Goal: Check status

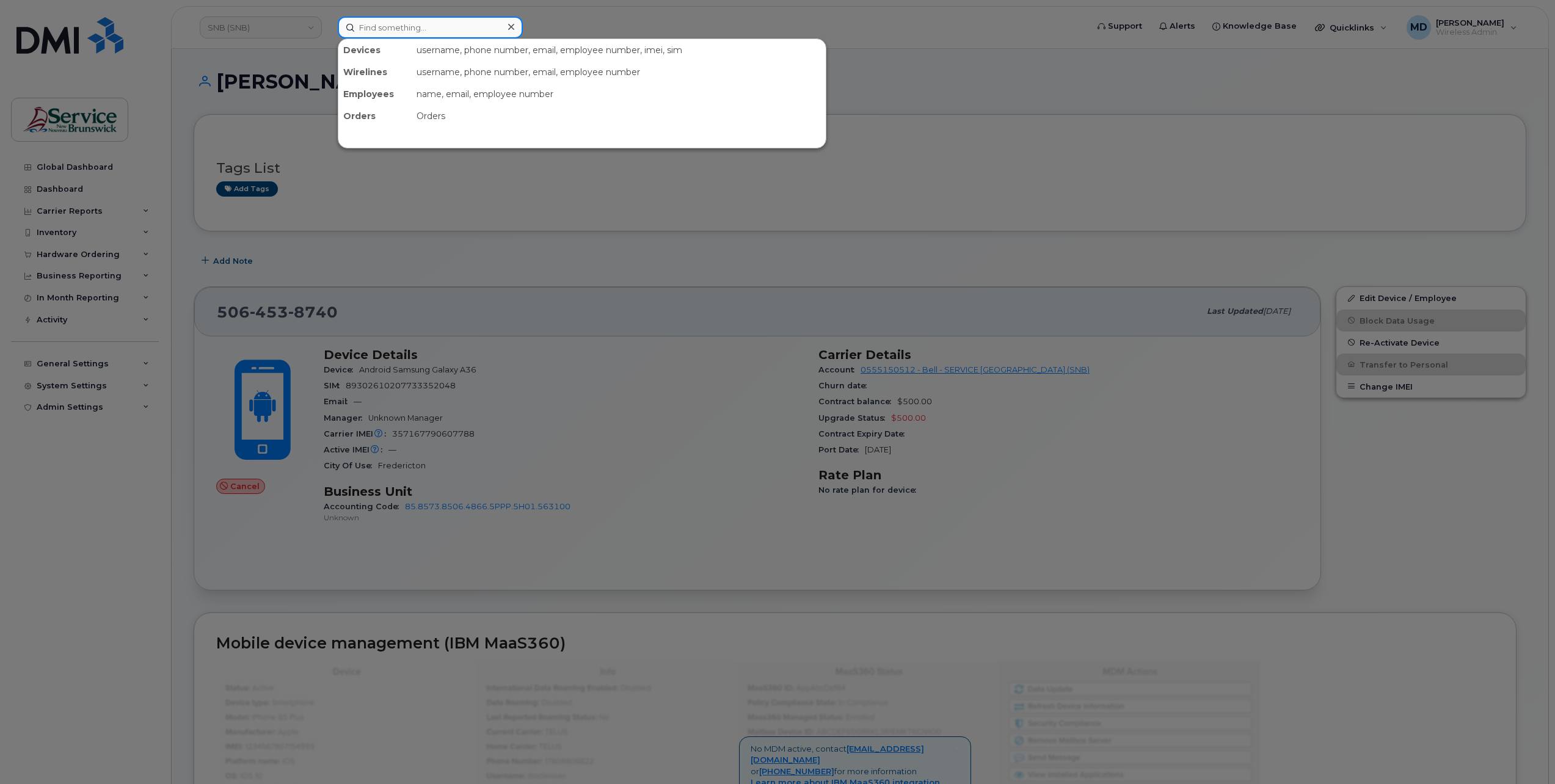
click at [413, 27] on input at bounding box center [430, 27] width 185 height 22
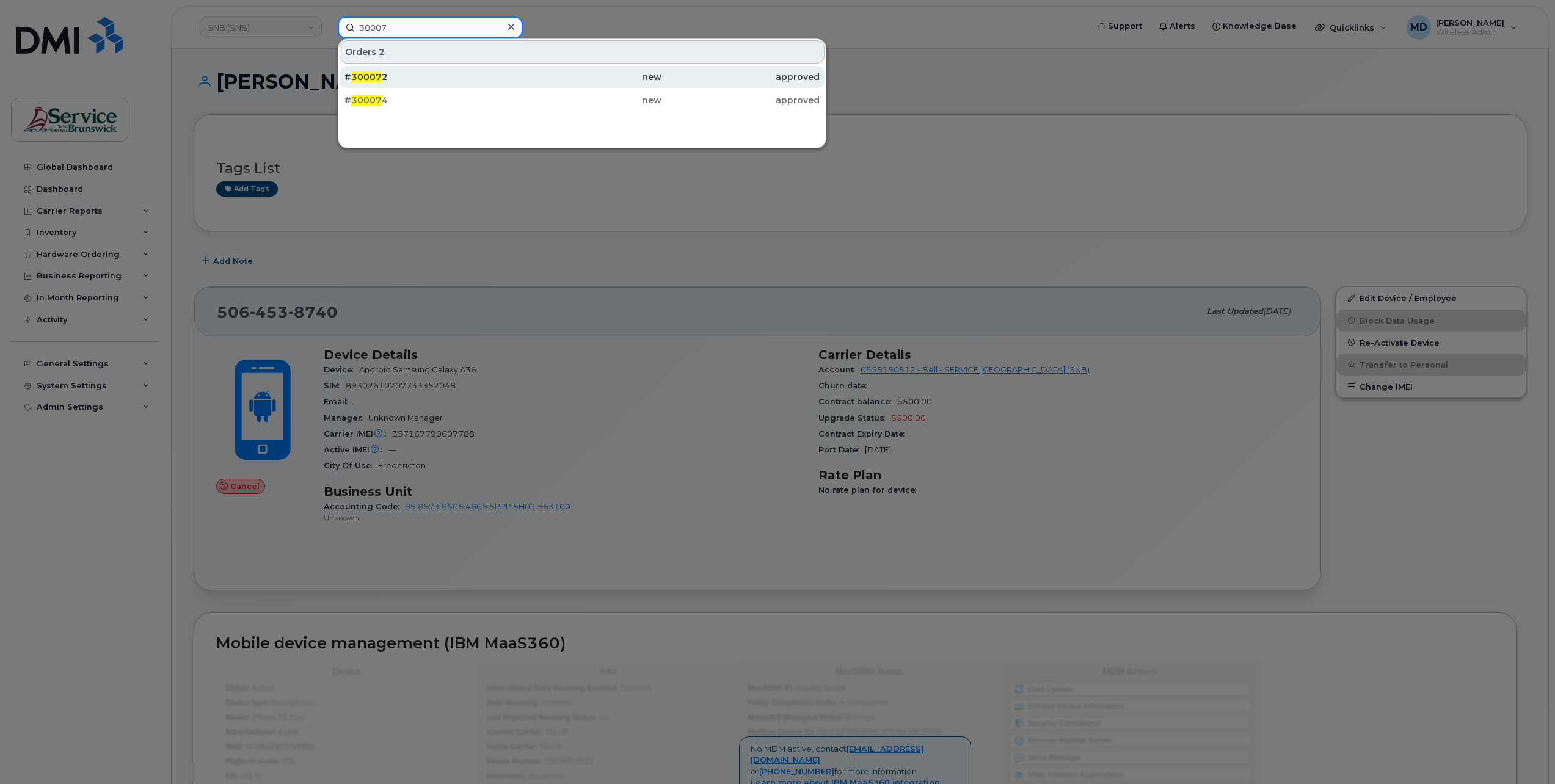
type input "30007"
click at [394, 73] on div "# 30007 2" at bounding box center [423, 77] width 158 height 12
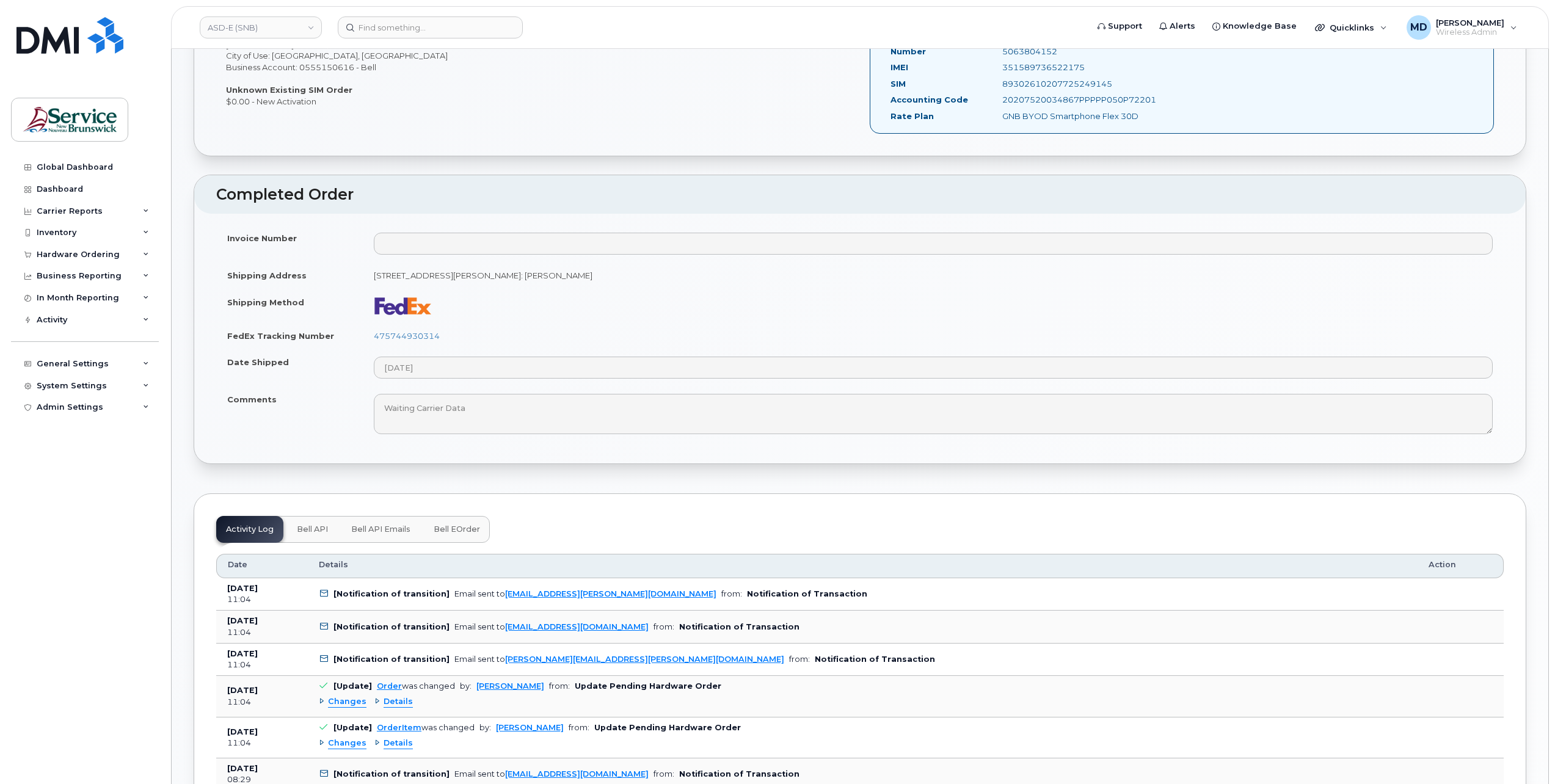
scroll to position [611, 0]
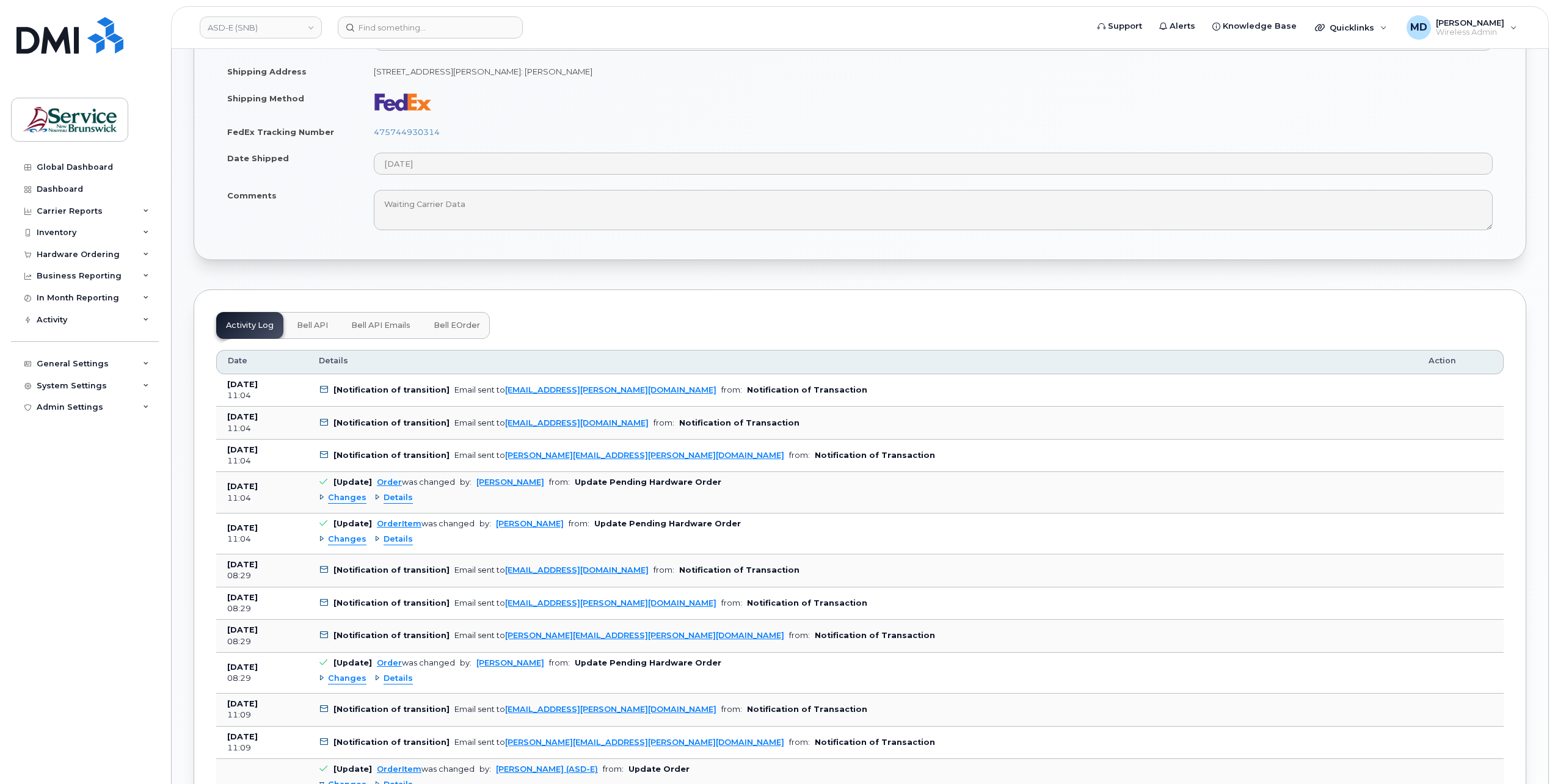
click at [444, 328] on button "Bell eOrder" at bounding box center [457, 326] width 66 height 27
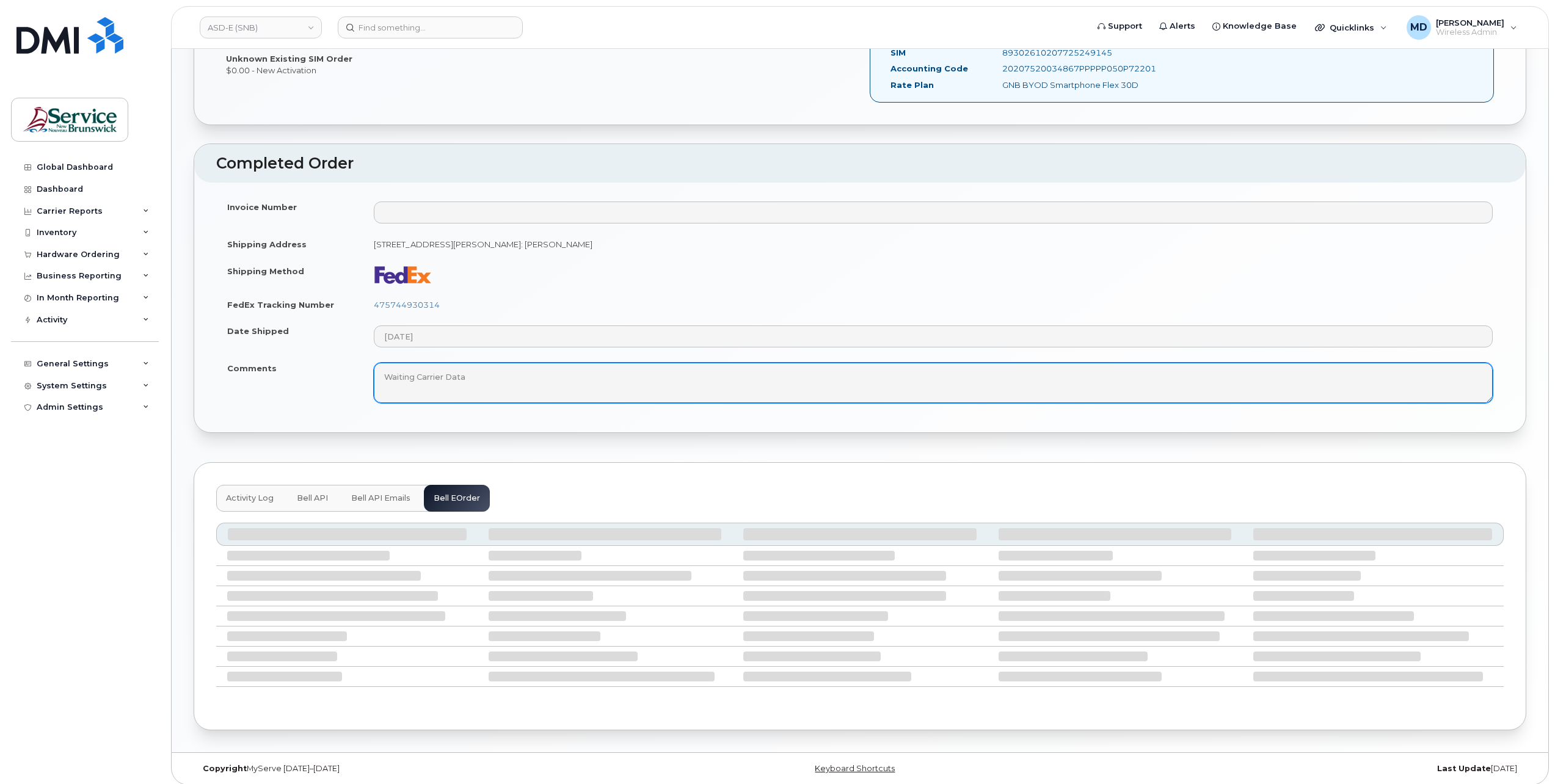
scroll to position [568, 0]
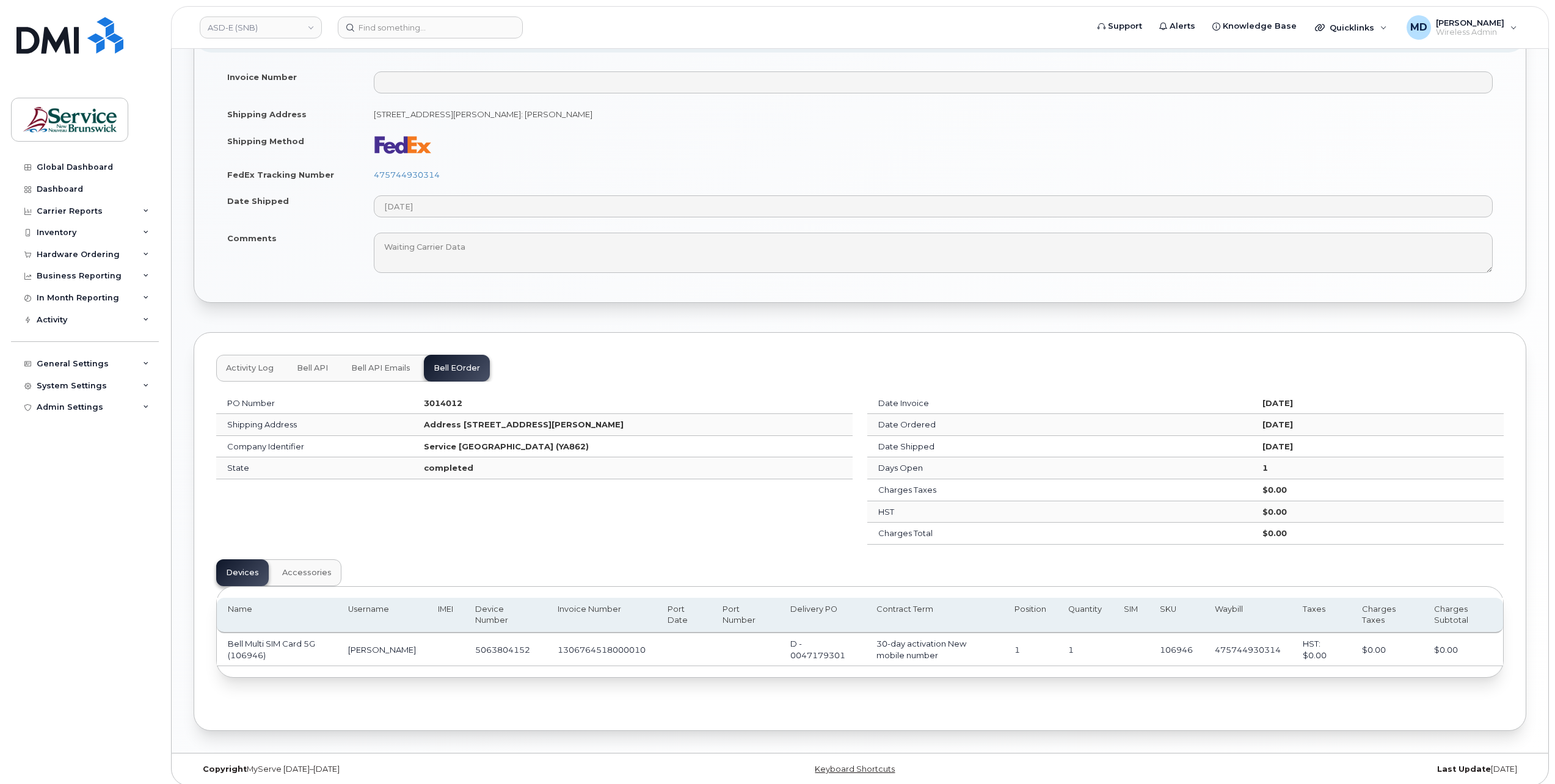
click at [502, 643] on td "5063804152" at bounding box center [505, 649] width 83 height 33
click at [499, 645] on td "5063804152" at bounding box center [505, 649] width 83 height 33
copy td "5063804152"
click at [260, 365] on span "Activity Log" at bounding box center [250, 368] width 48 height 10
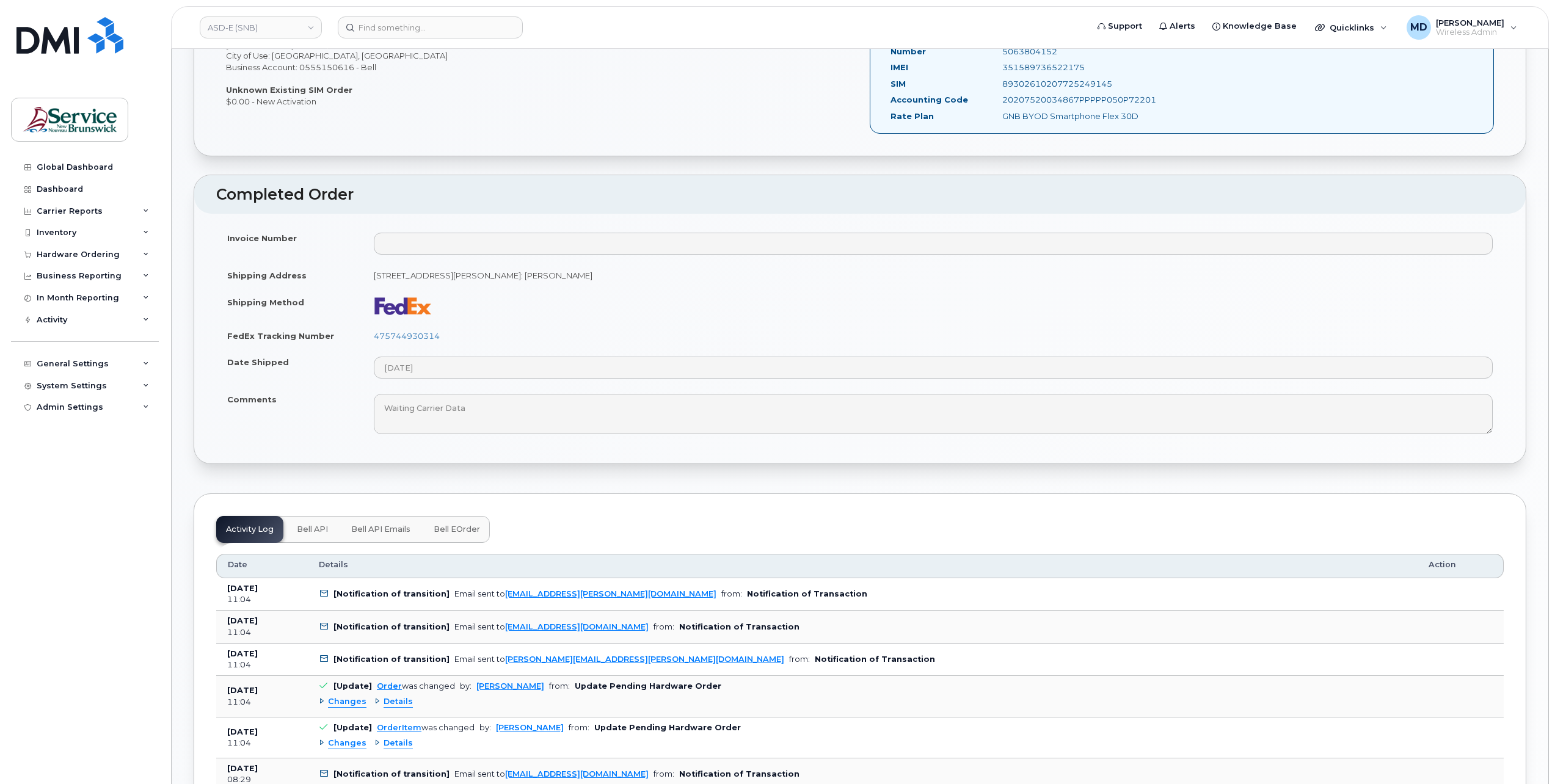
scroll to position [611, 0]
